Goal: Task Accomplishment & Management: Complete application form

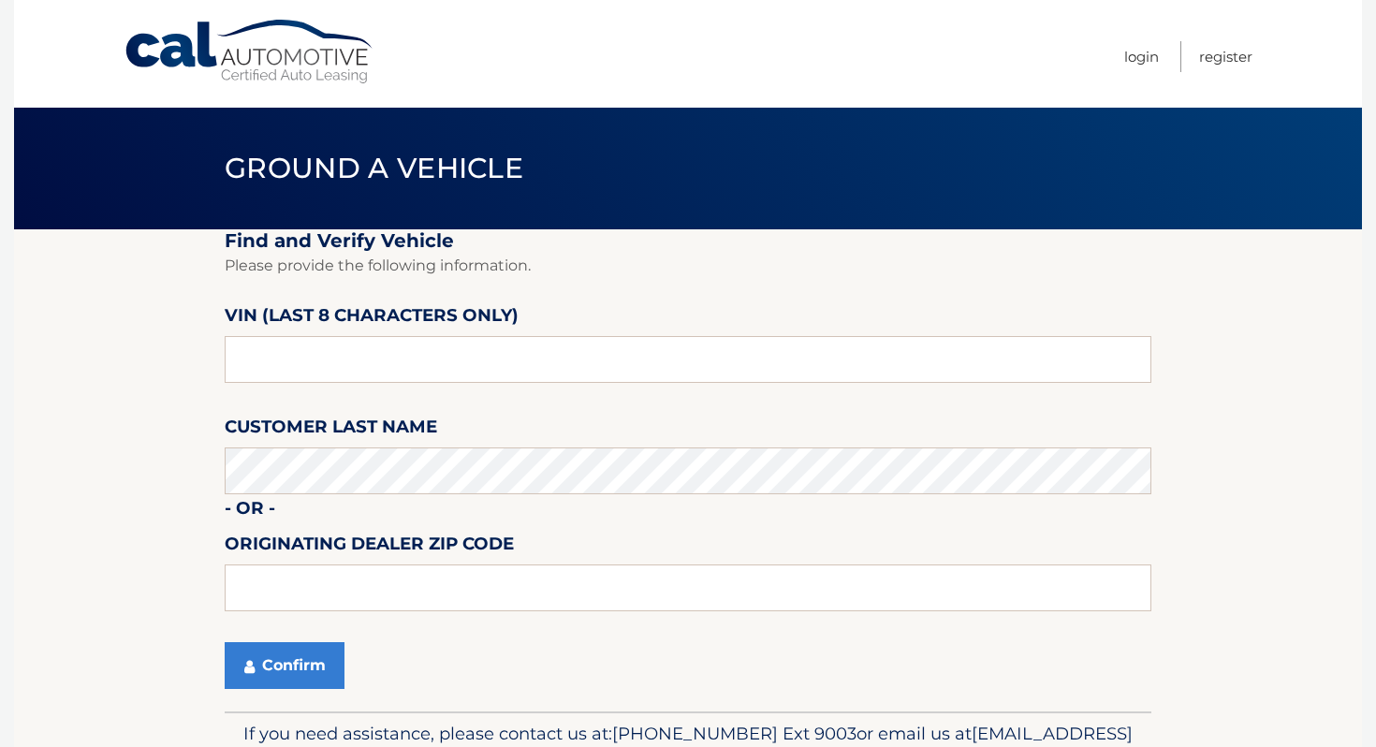
type input "p*******"
type input "PH094738"
click at [317, 656] on button "Confirm" at bounding box center [285, 665] width 120 height 47
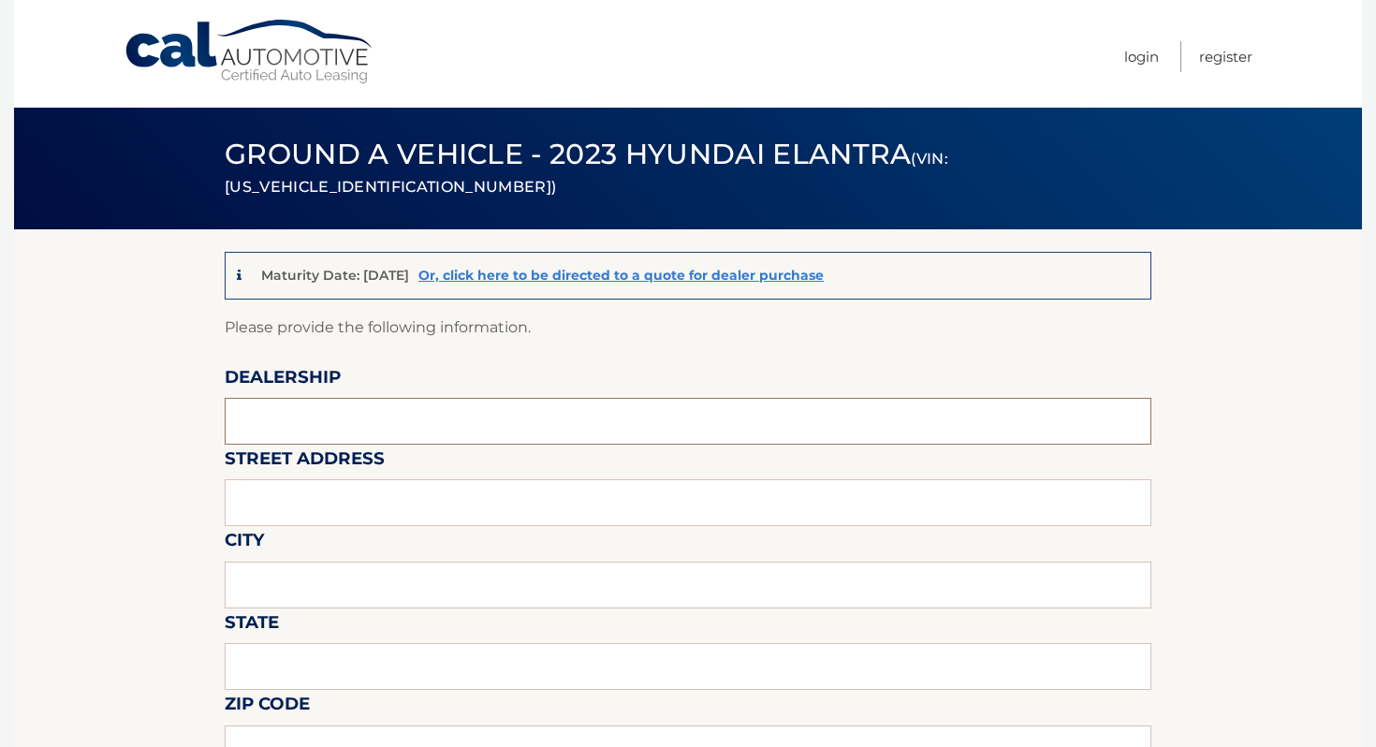
click at [549, 410] on input "text" at bounding box center [688, 421] width 927 height 47
type input "ISLAND AUTO GROUP"
click at [419, 512] on input "text" at bounding box center [688, 502] width 927 height 47
type input "1"
type input "3"
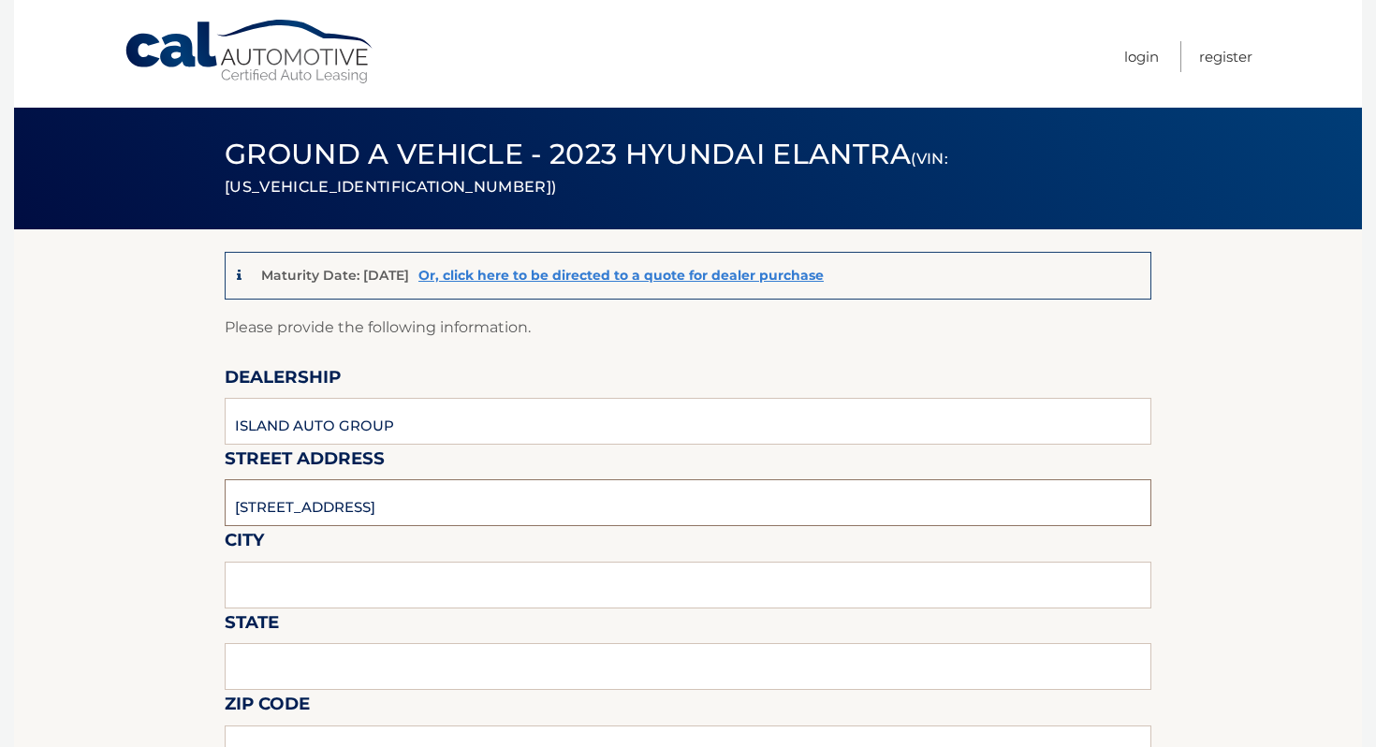
type input "[STREET_ADDRESS]"
click at [404, 588] on input "text" at bounding box center [688, 585] width 927 height 47
type input "STATEN ISLAND"
click at [390, 649] on input "text" at bounding box center [688, 666] width 927 height 47
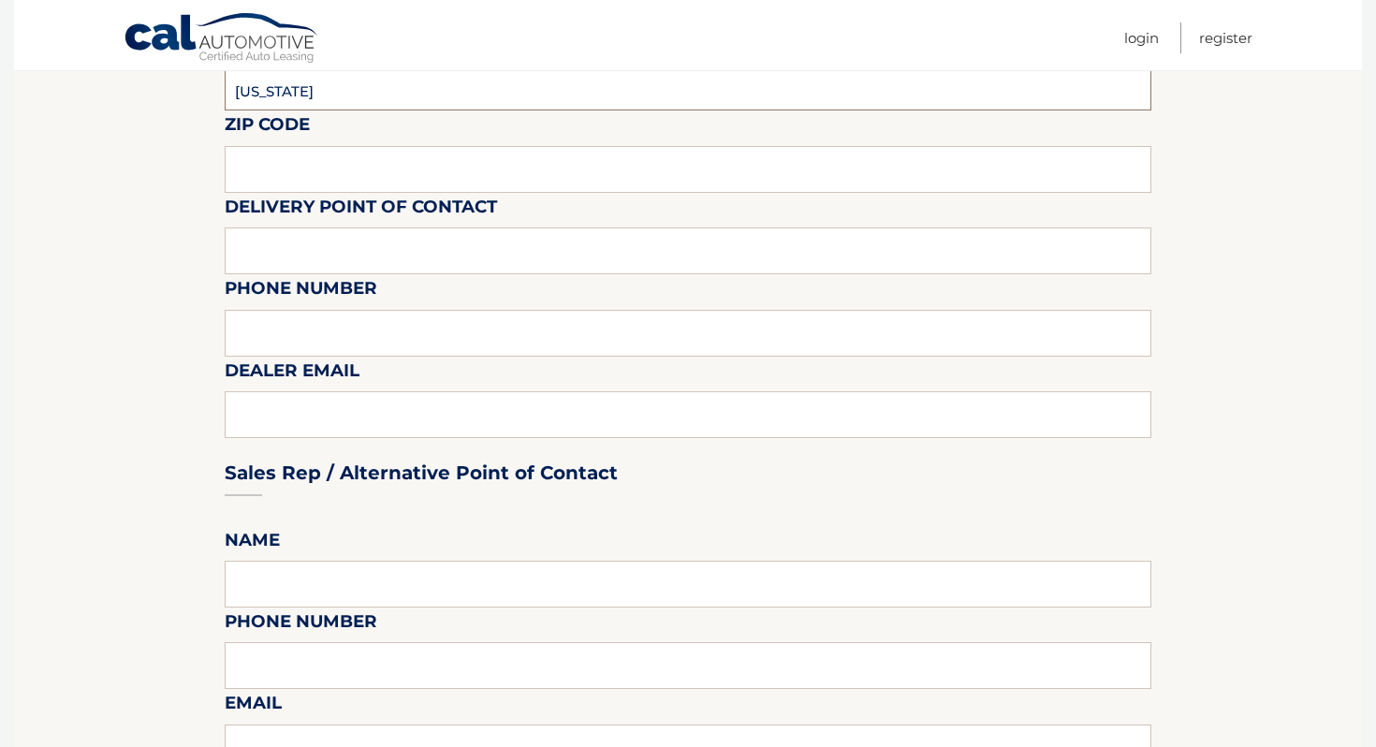
scroll to position [547, 0]
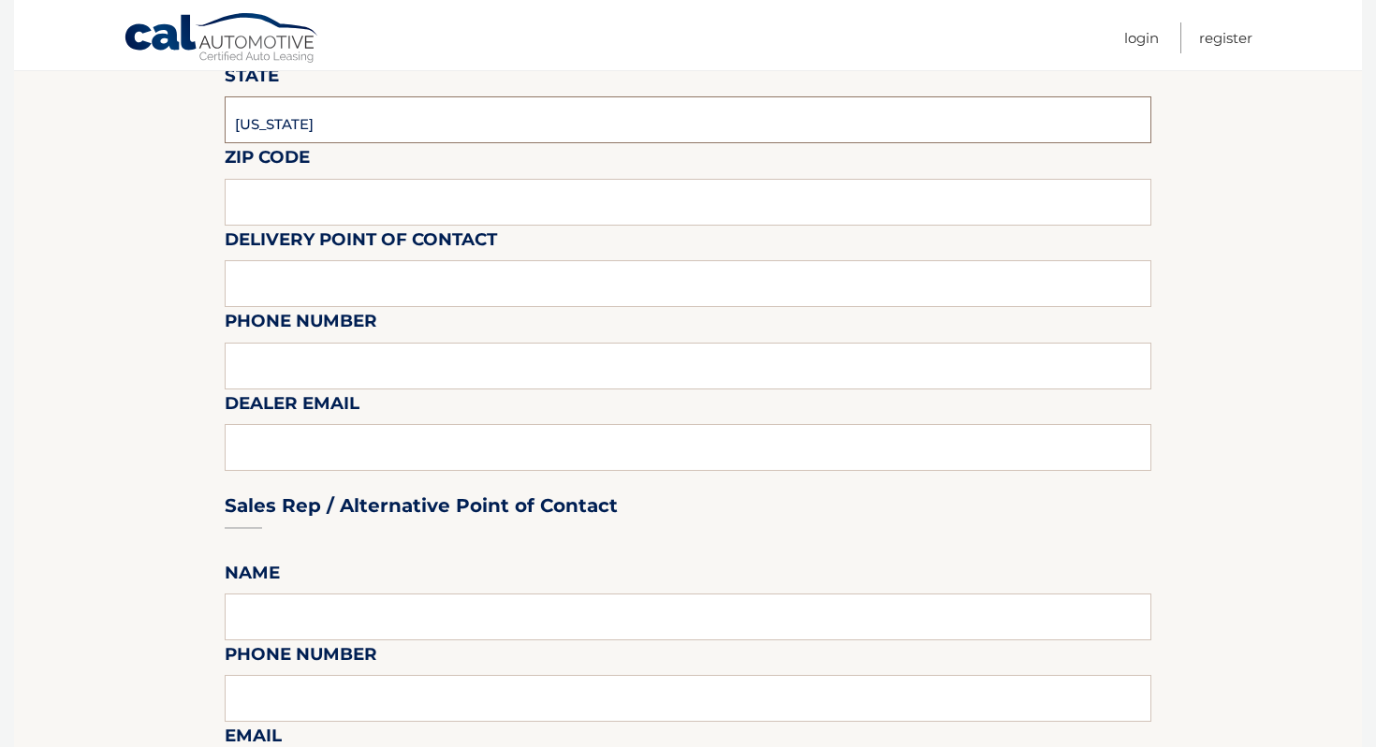
type input "NEW YORK"
click at [412, 183] on input "text" at bounding box center [688, 202] width 927 height 47
type input "10305"
type input "MICHAEL"
type input "10305"
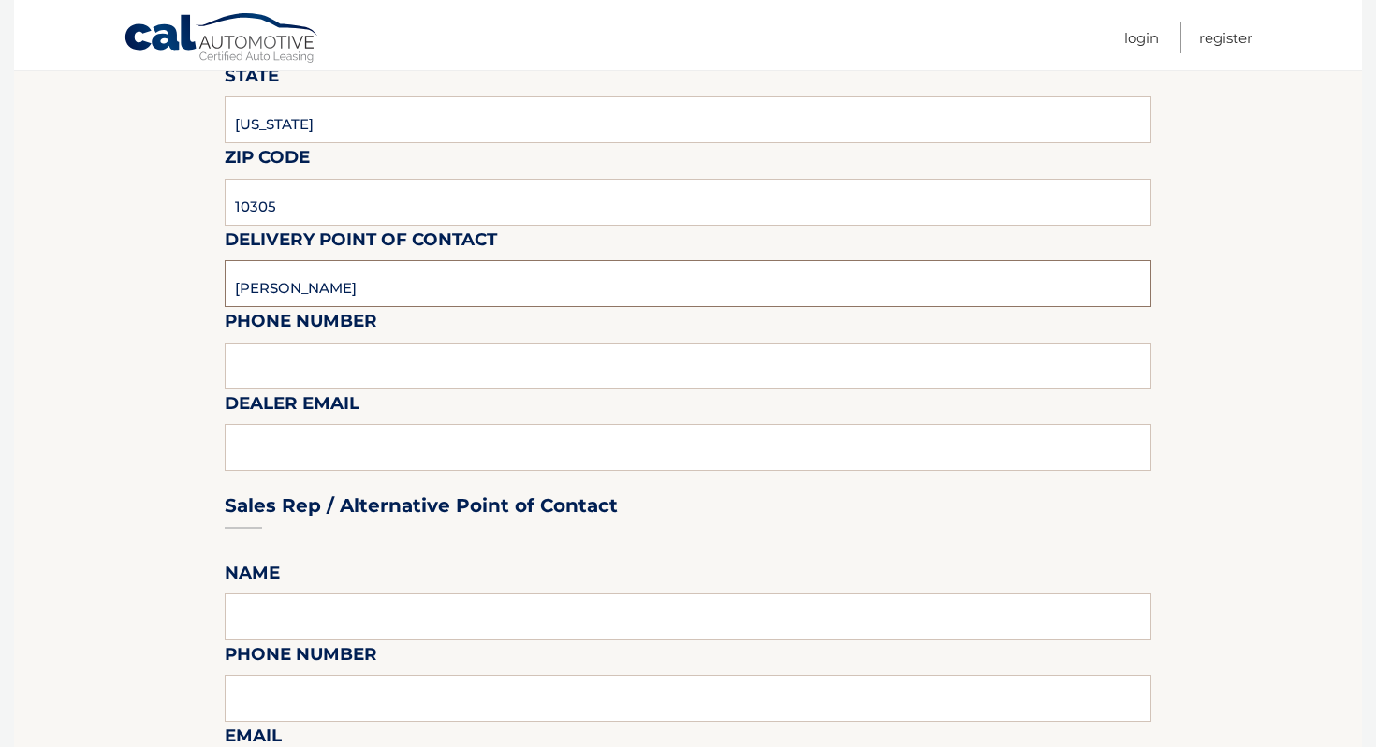
drag, startPoint x: 326, startPoint y: 285, endPoint x: 159, endPoint y: 271, distance: 167.1
click at [159, 272] on section "Maturity Date: 11/22/2025 Or, click here to be directed to a quote for dealer p…" at bounding box center [688, 708] width 1348 height 2051
type input "CLAYTON"
click at [258, 344] on input "text" at bounding box center [688, 366] width 927 height 47
type input "7323792810"
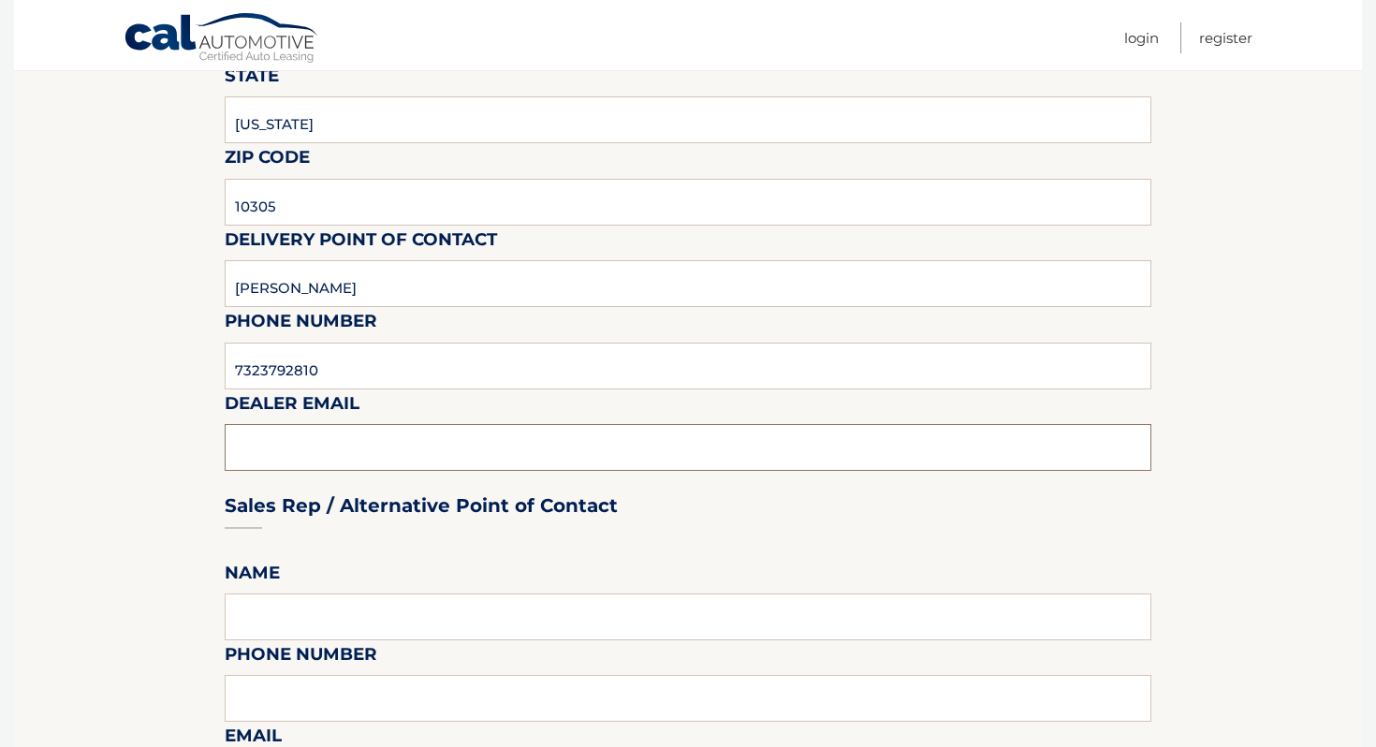
type input "ckemp@myislandsubaru.com"
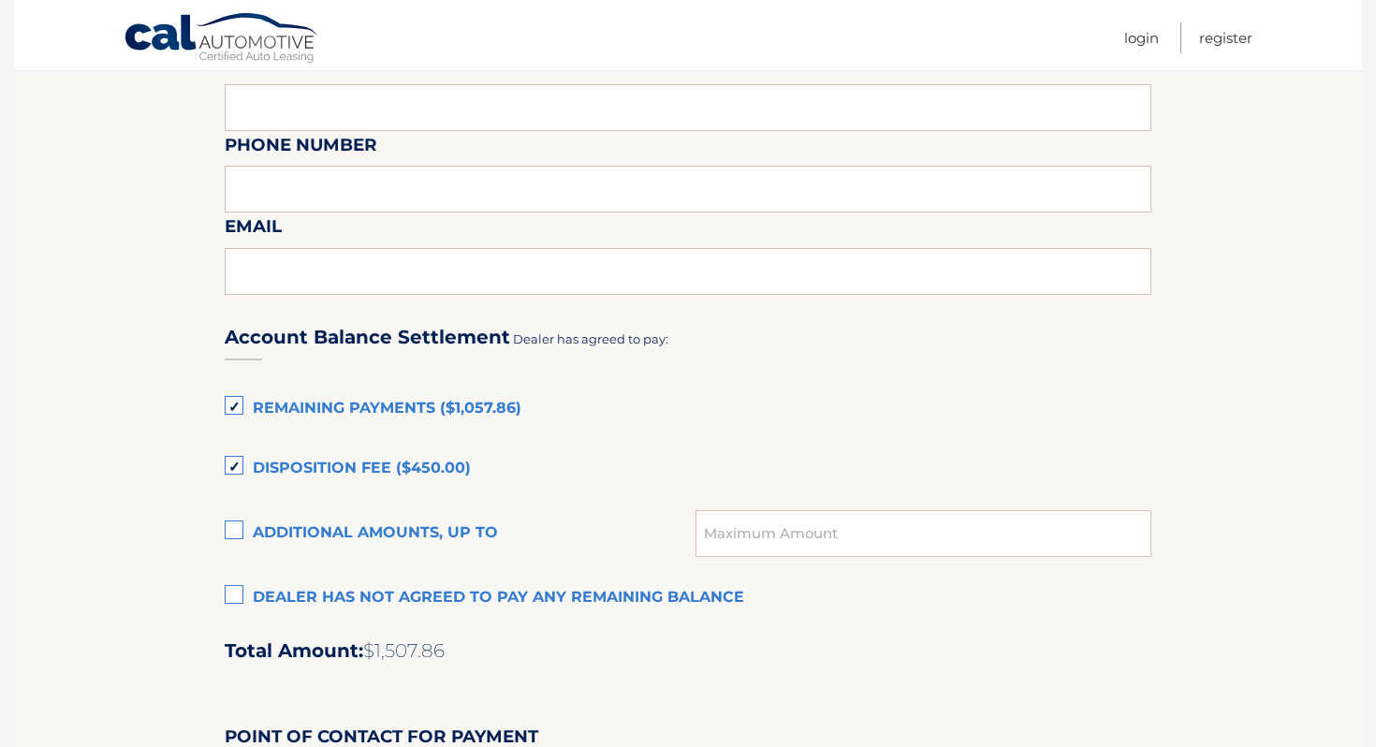
scroll to position [1060, 0]
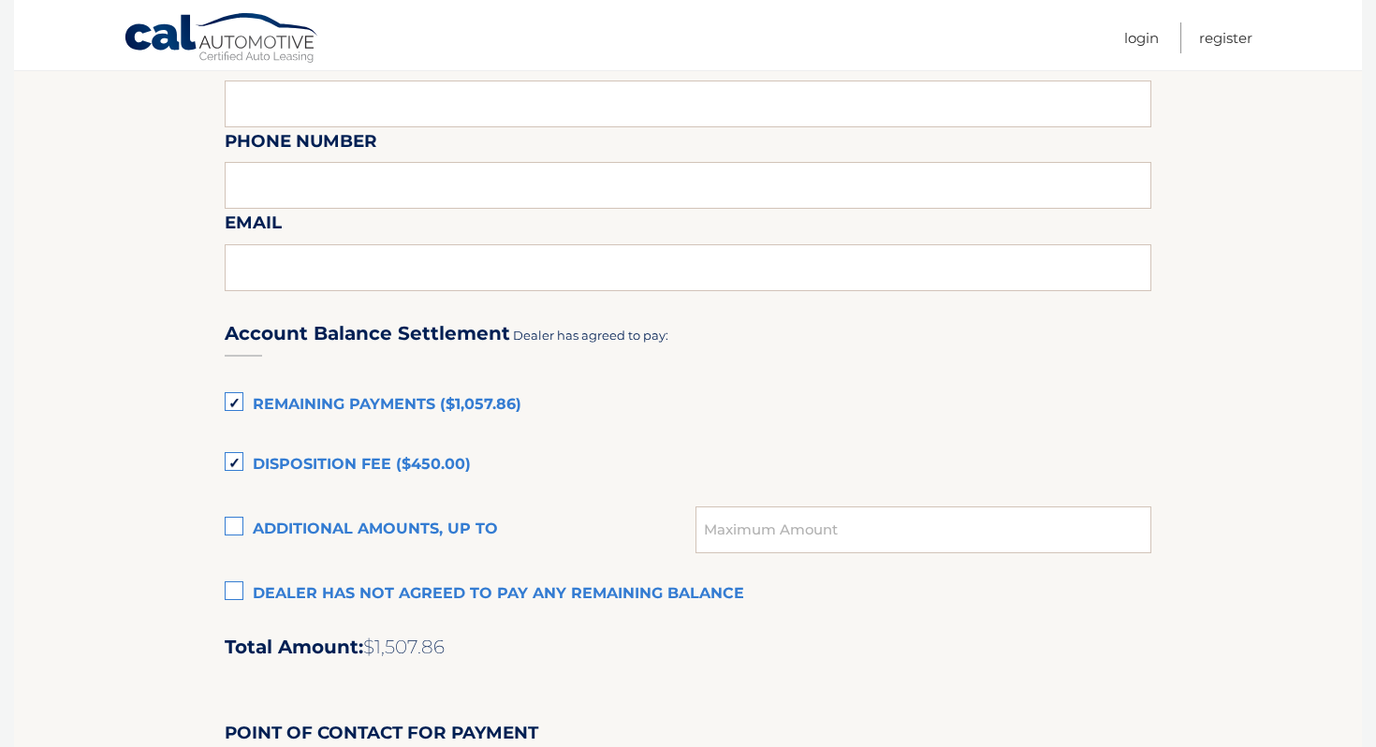
click at [411, 459] on label "Disposition Fee ($450.00)" at bounding box center [688, 465] width 927 height 37
click at [0, 0] on input "Disposition Fee ($450.00)" at bounding box center [0, 0] width 0 height 0
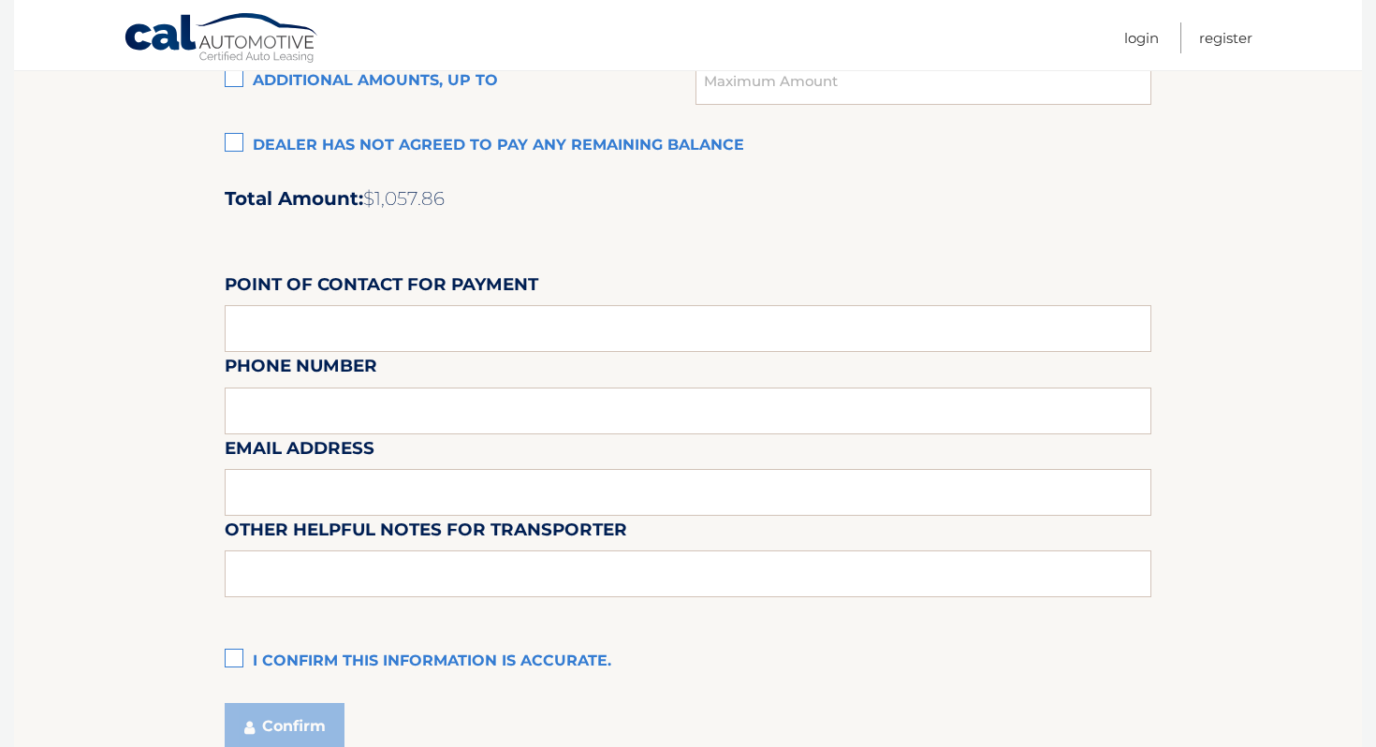
scroll to position [1587, 0]
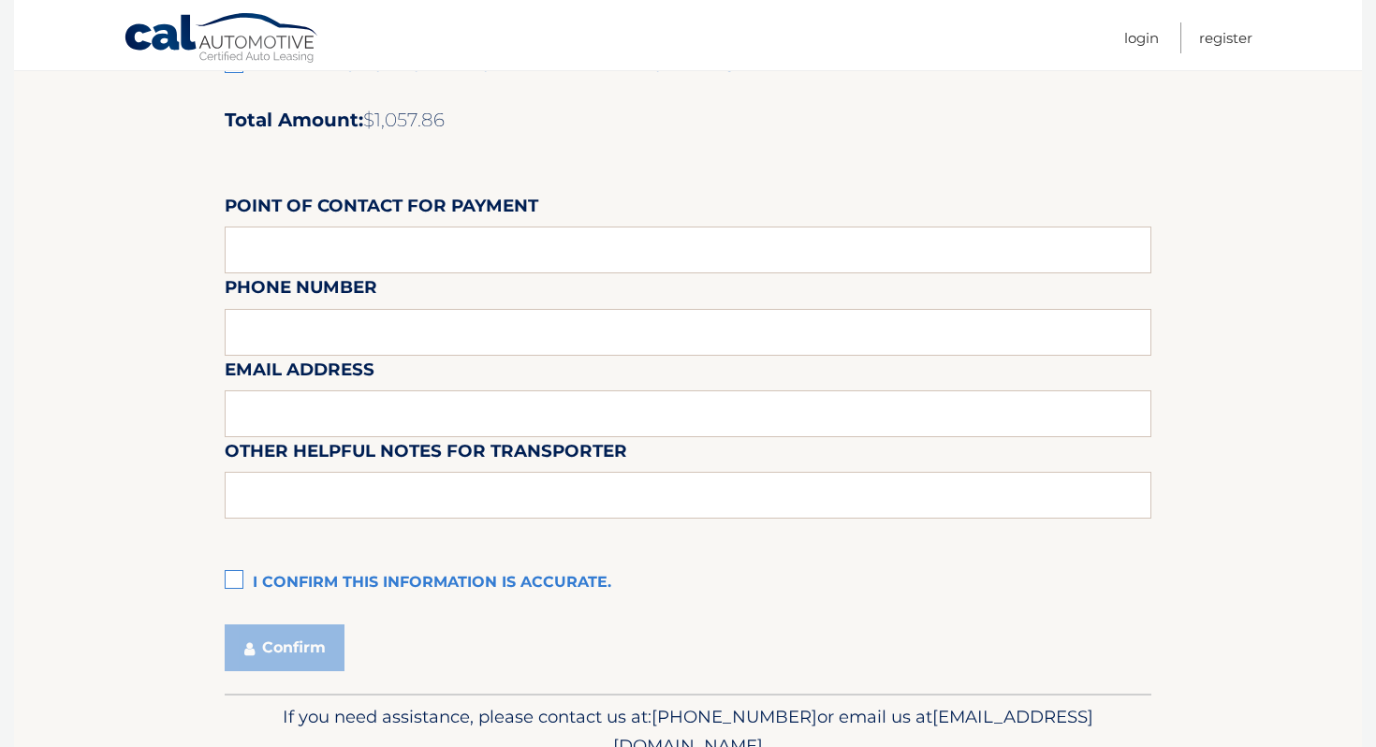
click at [395, 589] on label "I confirm this information is accurate." at bounding box center [688, 582] width 927 height 37
click at [0, 0] on input "I confirm this information is accurate." at bounding box center [0, 0] width 0 height 0
click at [319, 637] on button "Confirm" at bounding box center [285, 647] width 120 height 47
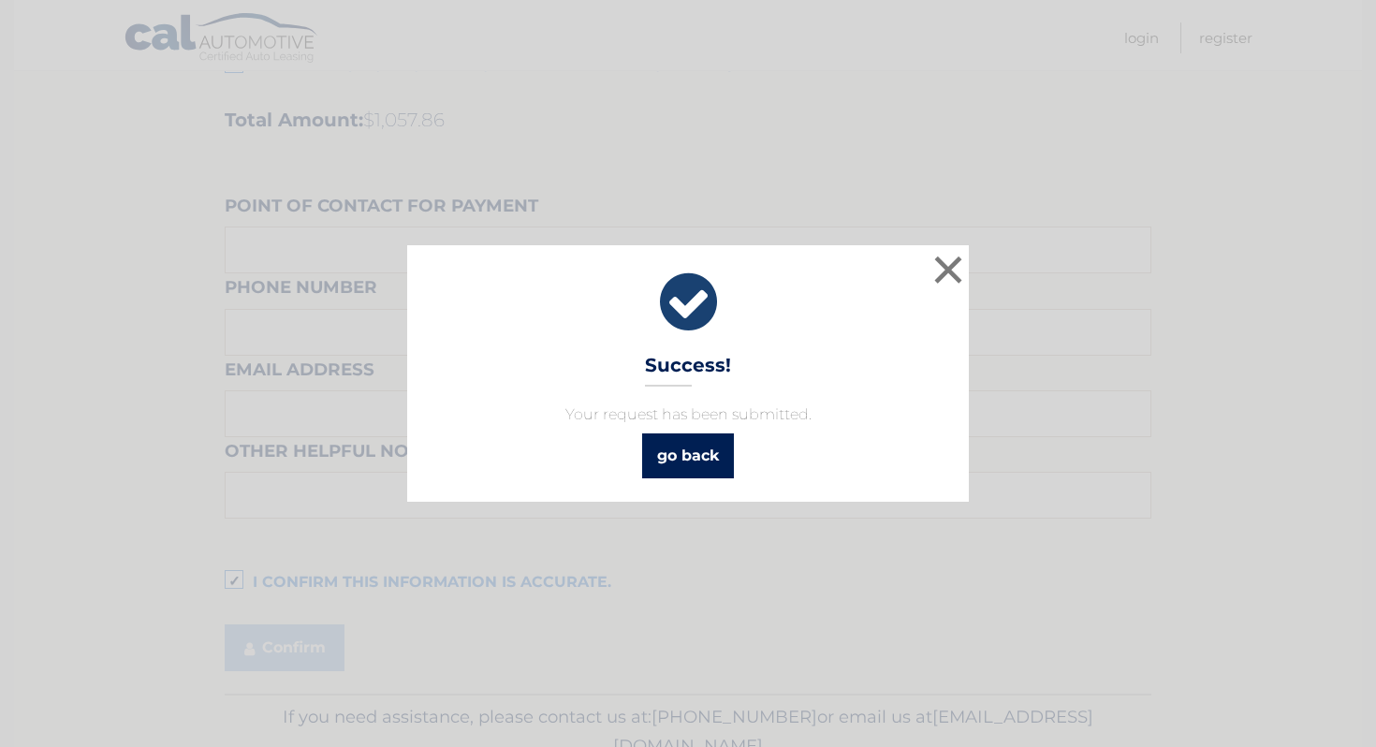
click at [683, 464] on link "go back" at bounding box center [688, 455] width 92 height 45
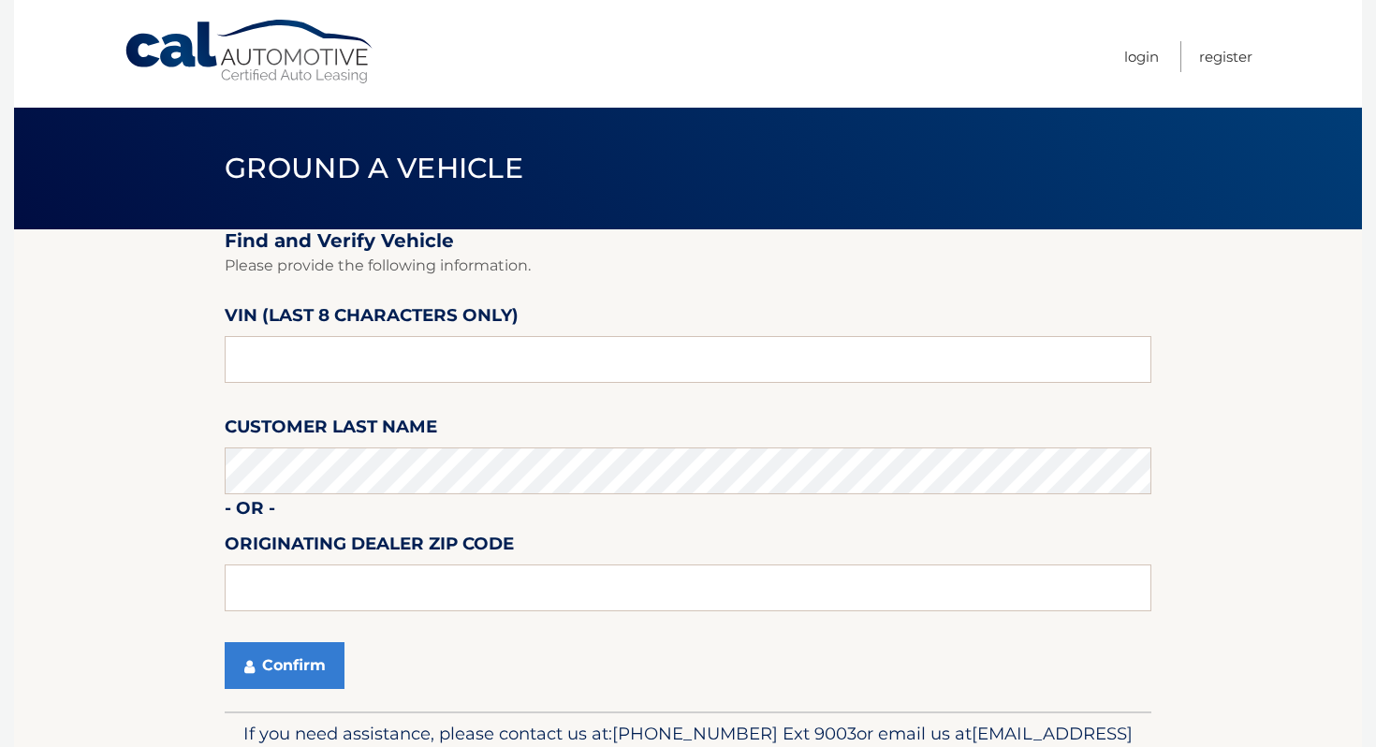
click at [335, 387] on fieldset "Find and Verify Vehicle Please provide the following information. VIN (last 8 c…" at bounding box center [688, 470] width 927 height 482
click at [335, 372] on input "text" at bounding box center [688, 359] width 927 height 47
type input "N3278736"
click at [328, 630] on fieldset "Find and Verify Vehicle Please provide the following information. VIN (last 8 c…" at bounding box center [688, 470] width 927 height 482
click at [315, 649] on button "Confirm" at bounding box center [285, 665] width 120 height 47
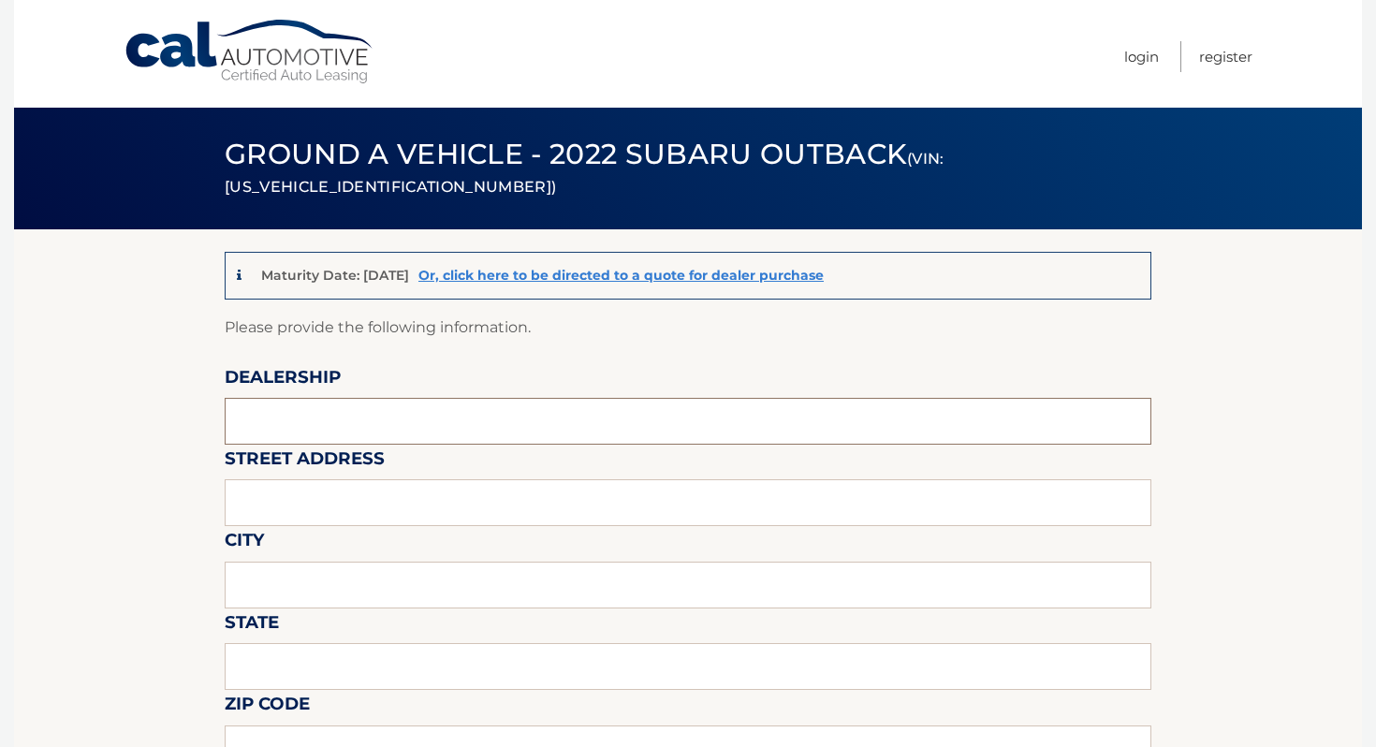
click at [404, 423] on input "text" at bounding box center [688, 421] width 927 height 47
type input "ISLAND AUTO GROUP"
click at [369, 517] on input "text" at bounding box center [688, 502] width 927 height 47
click at [405, 583] on input "text" at bounding box center [688, 585] width 927 height 47
click at [266, 517] on input "242" at bounding box center [688, 502] width 927 height 47
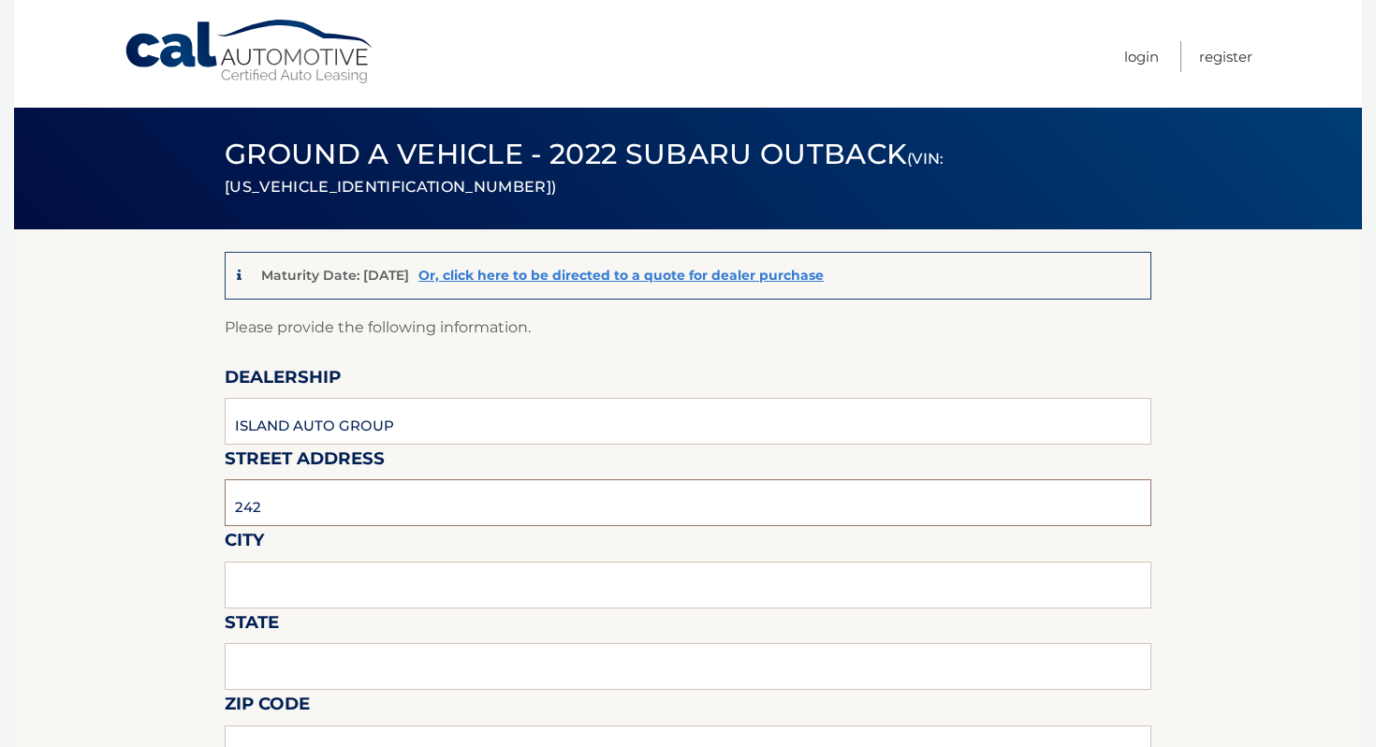
type input "2424 HYLAN BLVD"
click at [326, 575] on input "text" at bounding box center [688, 585] width 927 height 47
type input "Staten Island"
type input "NY"
type input "10305"
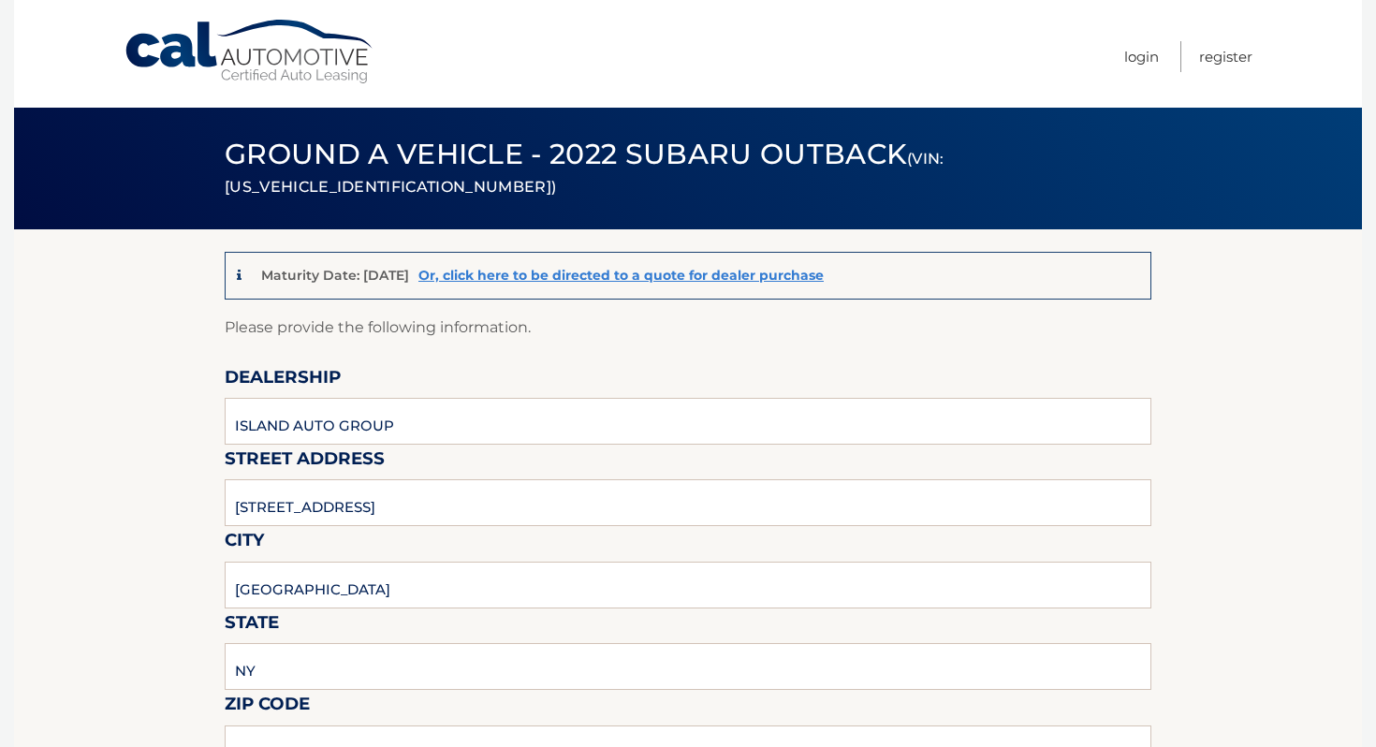
type input "MICHAEL"
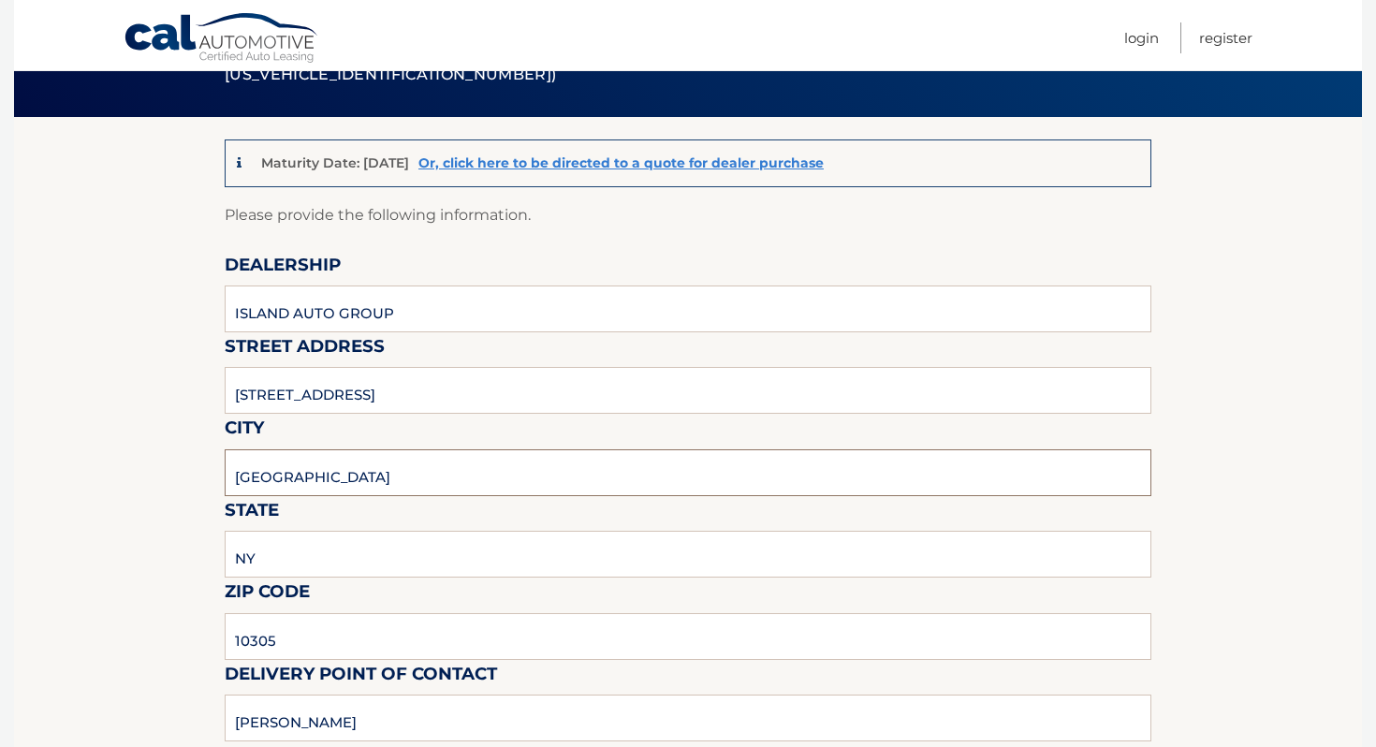
scroll to position [139, 0]
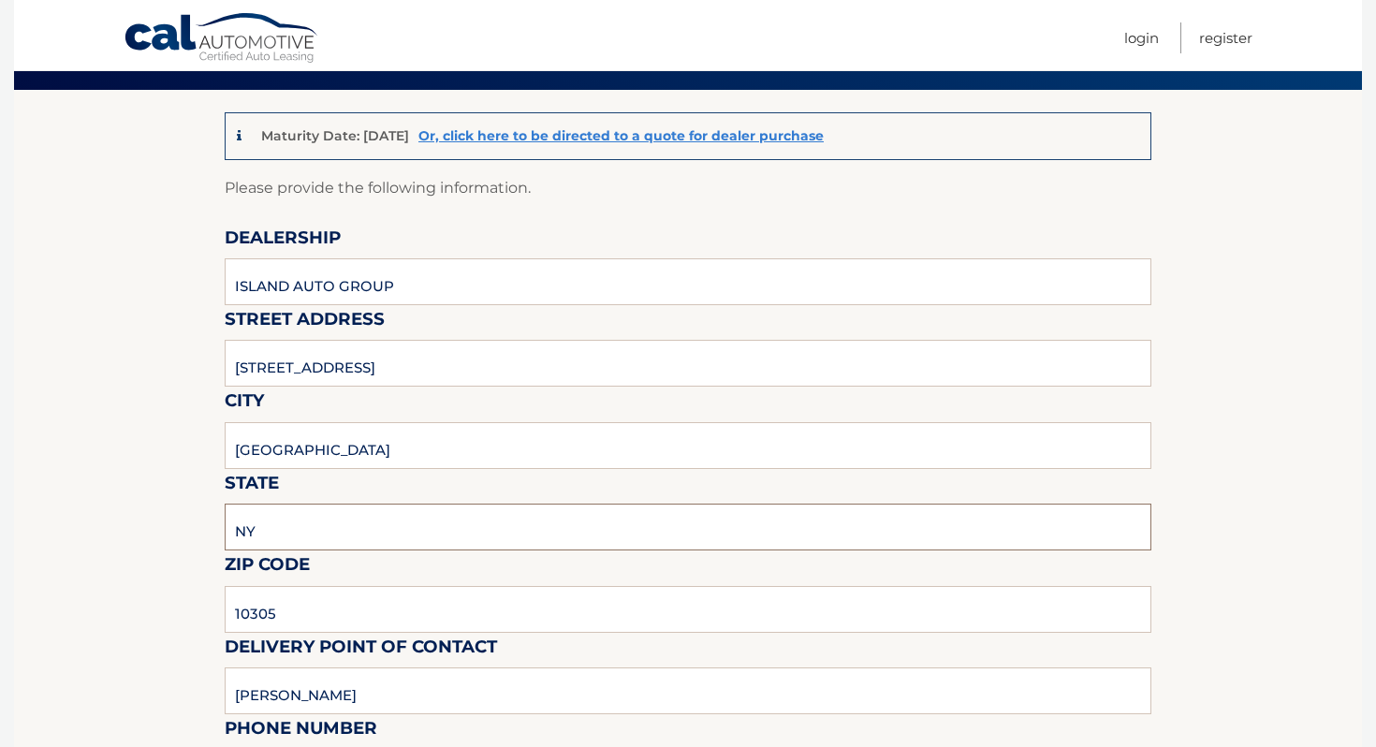
click at [395, 544] on input "NY" at bounding box center [688, 527] width 927 height 47
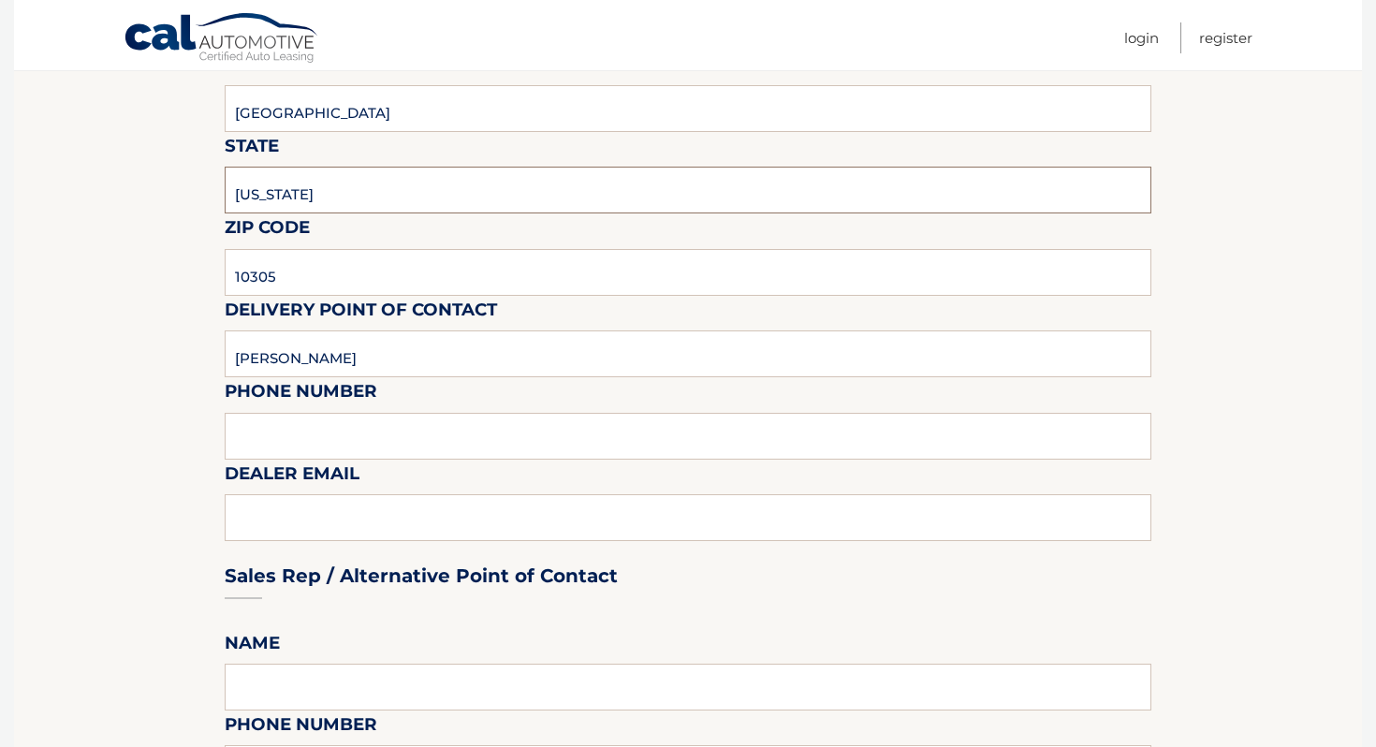
scroll to position [661, 0]
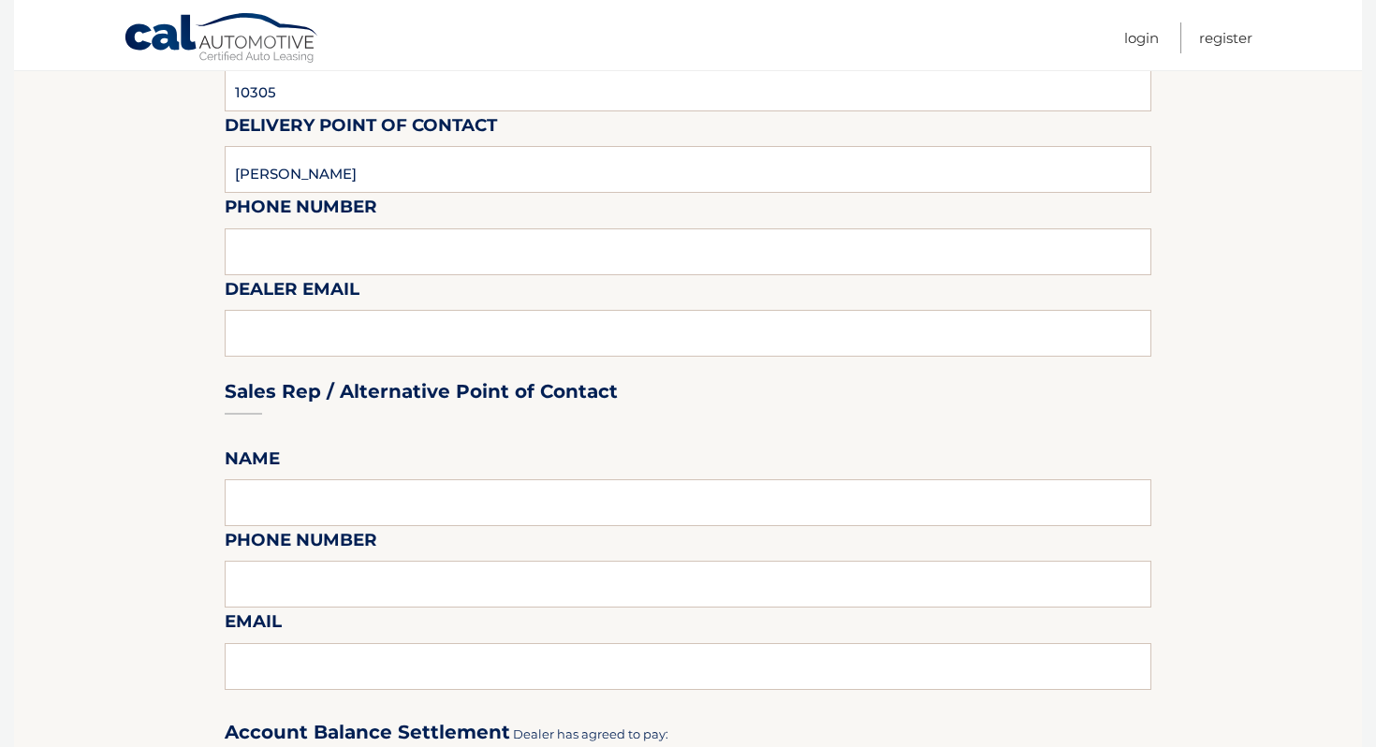
type input "NEW YORK"
click at [376, 175] on input "MICHAEL" at bounding box center [688, 169] width 927 height 47
type input "Clayton G Kemp"
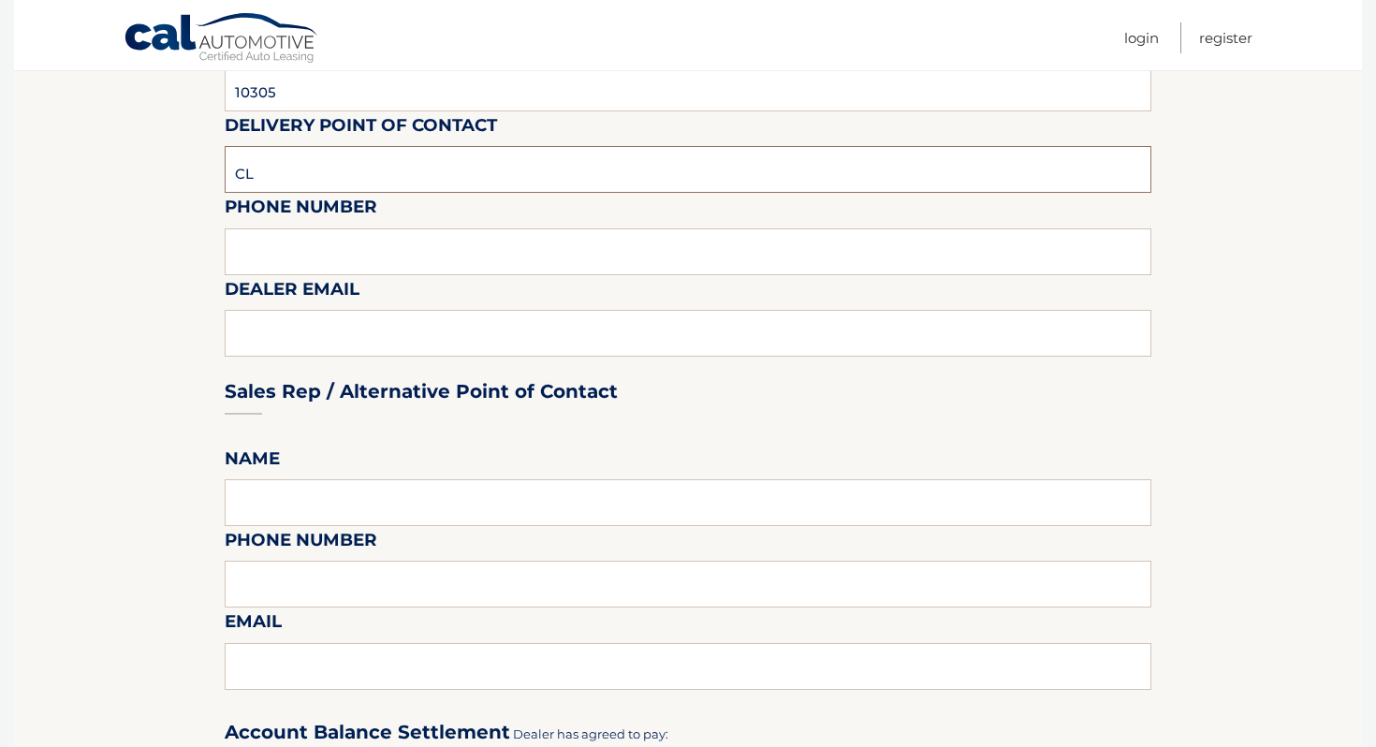
type input "7323792810"
type input "ckemp@myislandsubaru.com"
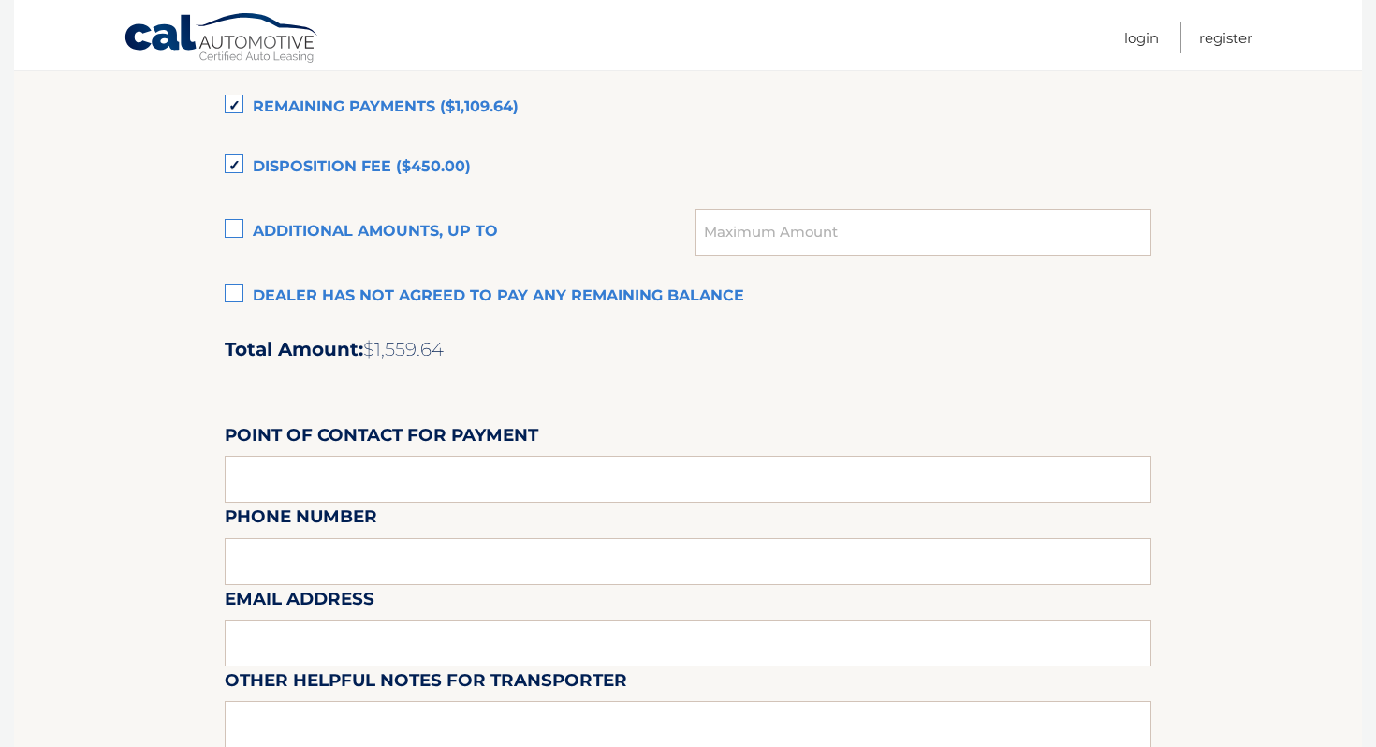
scroll to position [1360, 0]
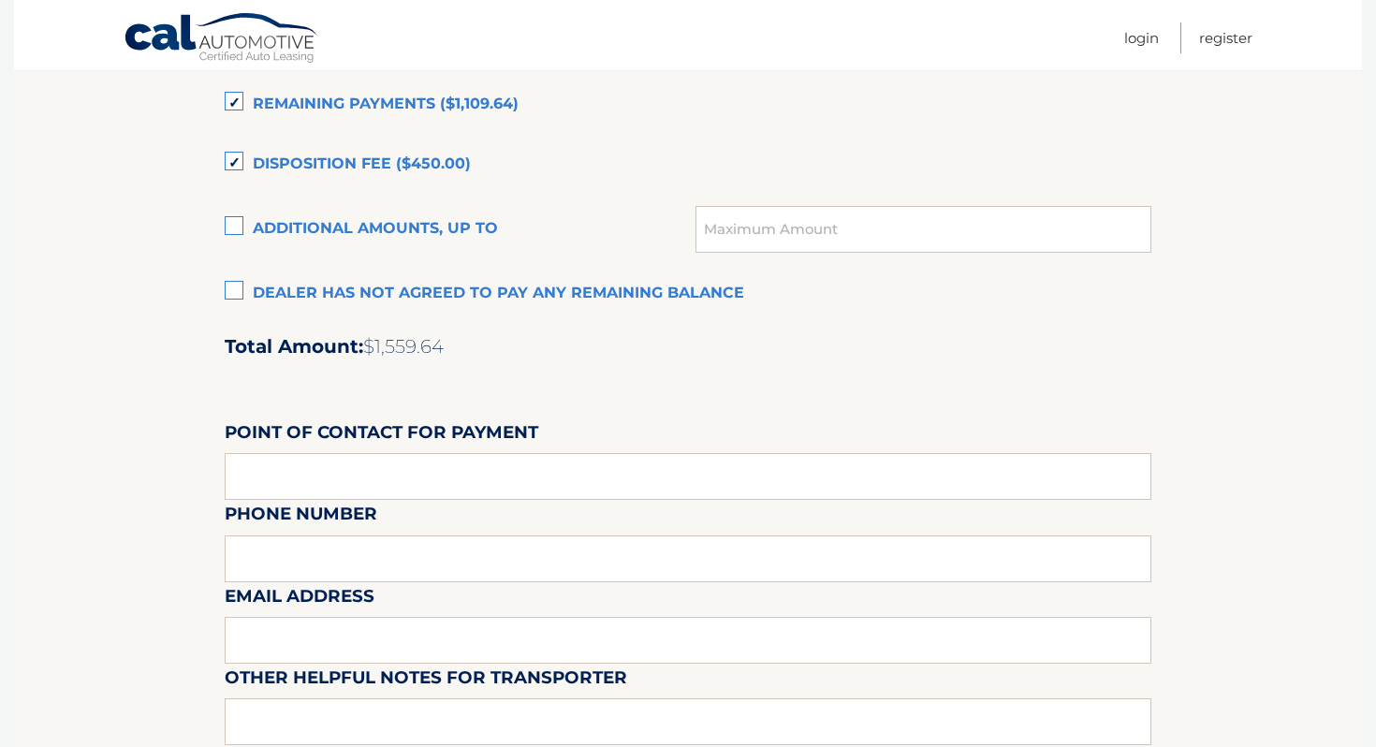
click at [337, 120] on label "Remaining Payments ($1,109.64)" at bounding box center [688, 104] width 927 height 37
click at [0, 0] on input "Remaining Payments ($1,109.64)" at bounding box center [0, 0] width 0 height 0
click at [335, 163] on label "Disposition Fee ($450.00)" at bounding box center [688, 164] width 927 height 37
click at [0, 0] on input "Disposition Fee ($450.00)" at bounding box center [0, 0] width 0 height 0
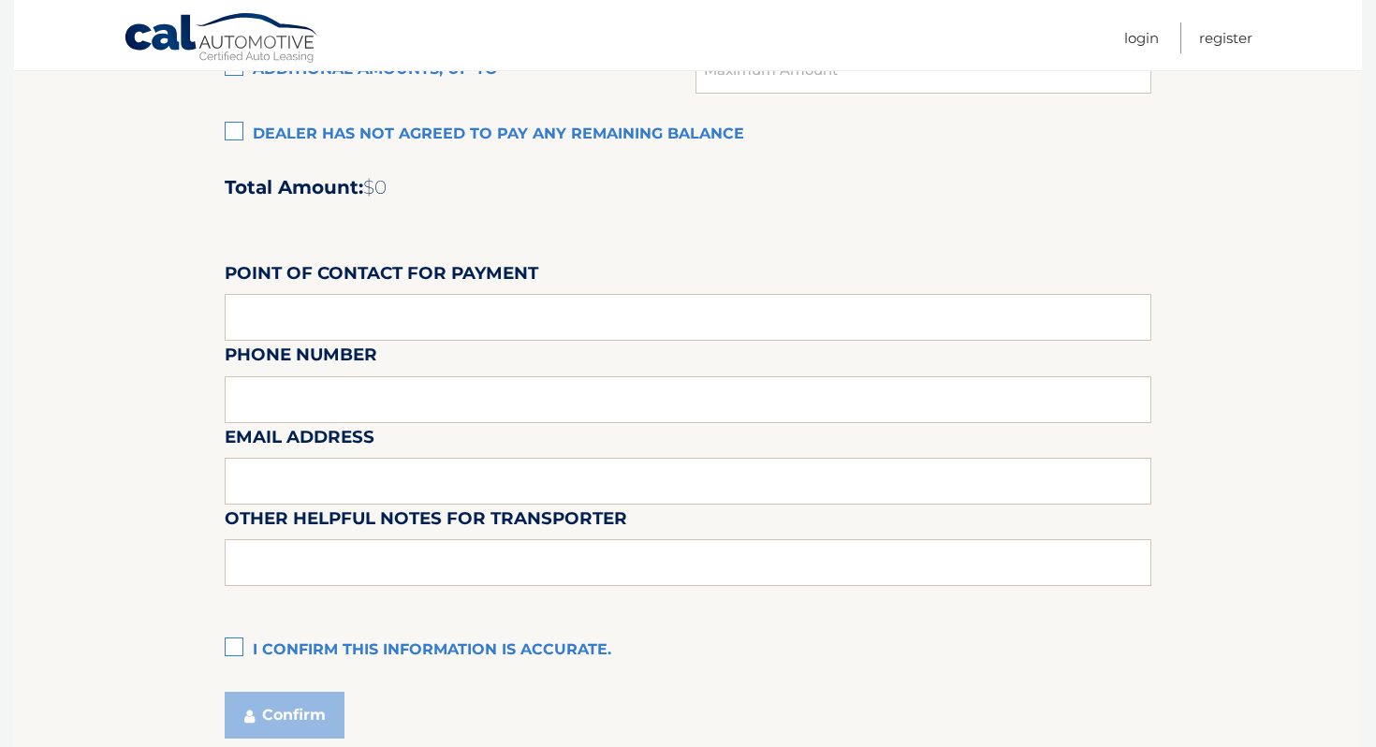
scroll to position [1673, 0]
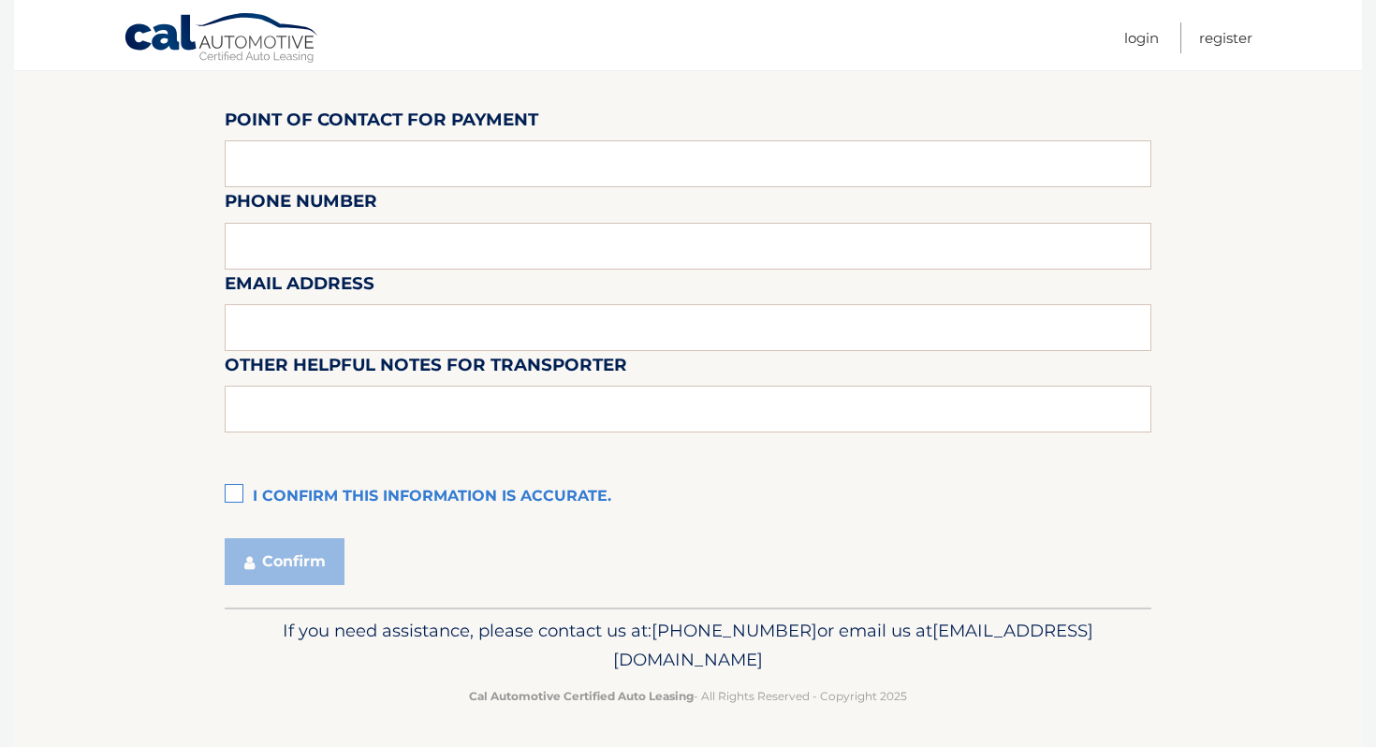
click at [423, 507] on label "I confirm this information is accurate." at bounding box center [688, 496] width 927 height 37
click at [0, 0] on input "I confirm this information is accurate." at bounding box center [0, 0] width 0 height 0
click at [321, 564] on button "Confirm" at bounding box center [285, 561] width 120 height 47
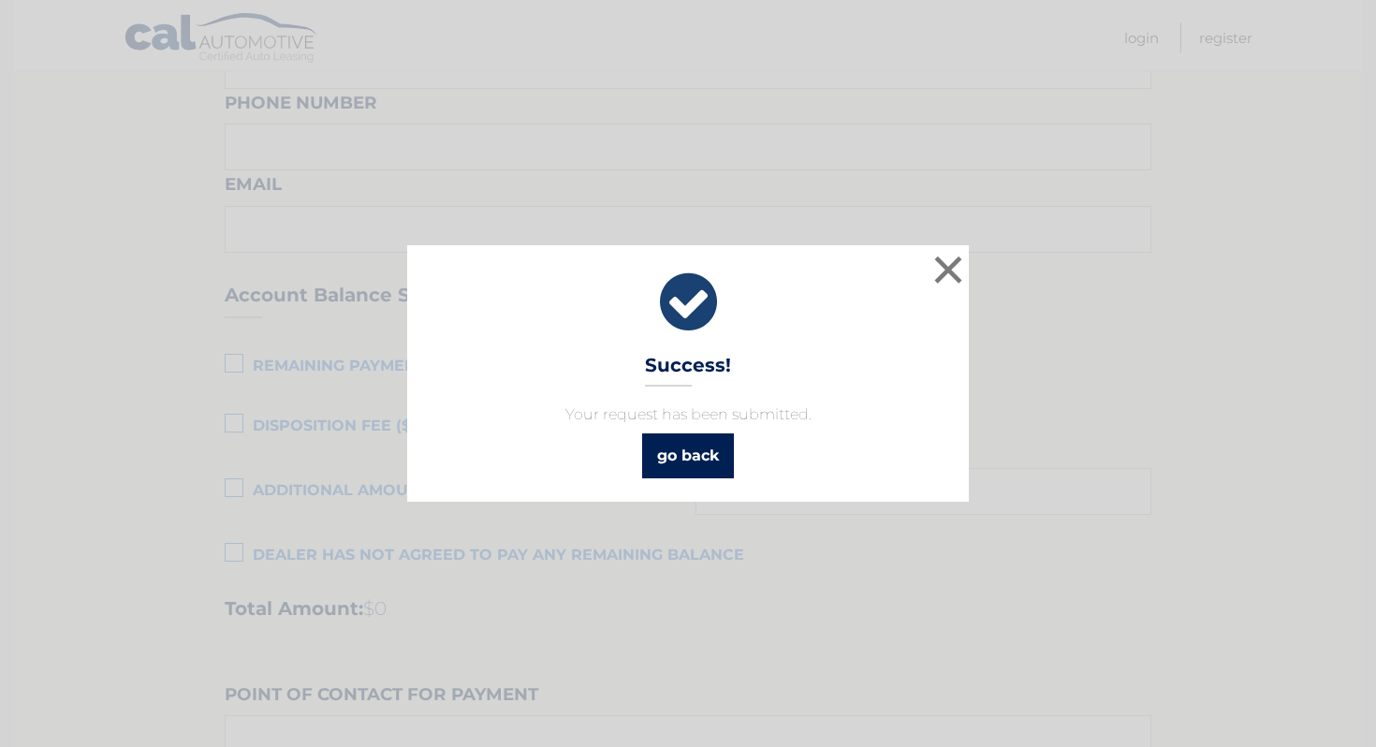
click at [708, 447] on link "go back" at bounding box center [688, 455] width 92 height 45
